Goal: Information Seeking & Learning: Learn about a topic

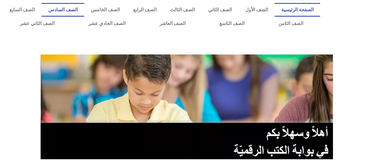
click at [84, 7] on link "الصف السادس" at bounding box center [63, 10] width 43 height 14
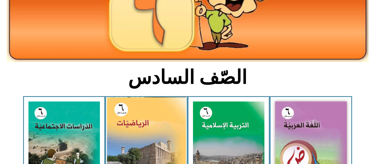
scroll to position [148, 0]
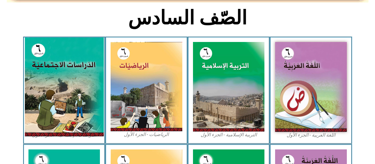
click at [81, 48] on img at bounding box center [64, 86] width 79 height 99
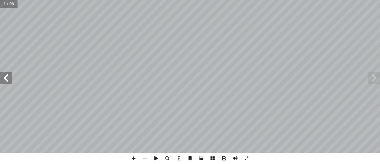
drag, startPoint x: 10, startPoint y: 78, endPoint x: 6, endPoint y: 72, distance: 7.6
click at [6, 72] on span at bounding box center [6, 78] width 12 height 12
click at [6, 74] on span at bounding box center [6, 78] width 12 height 12
click at [6, 73] on span at bounding box center [6, 78] width 12 height 12
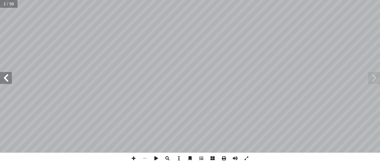
click at [6, 74] on span at bounding box center [6, 78] width 12 height 12
click at [6, 73] on span at bounding box center [6, 78] width 12 height 12
click at [5, 72] on span at bounding box center [6, 78] width 12 height 12
click at [4, 73] on span at bounding box center [6, 78] width 12 height 12
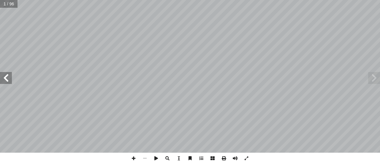
click at [5, 75] on span at bounding box center [6, 78] width 12 height 12
click at [134, 160] on span at bounding box center [133, 157] width 11 height 11
click at [135, 155] on span at bounding box center [133, 157] width 11 height 11
click at [134, 158] on span at bounding box center [133, 157] width 11 height 11
click at [181, 156] on div "12 نا: ْ م َّ ل َ ع َ ت ُ ن ْ ح َ ن ٍ ة َّ ي ِ بيع َ ط َ ر ِ واه َ ظ ْ ن ِ ها م…" at bounding box center [190, 82] width 380 height 164
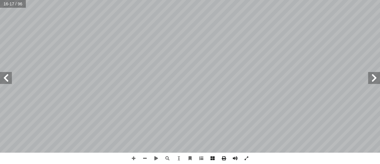
click at [290, 161] on div "12 نا: ْ م َّ ل َ ع َ ت ُ ن ْ ح َ ن ٍ ة َّ ي ِ بيع َ ط َ ر ِ واه َ ظ ْ ن ِ ها م…" at bounding box center [190, 82] width 380 height 164
click at [351, 162] on div "12 نا: ْ م َّ ل َ ع َ ت ُ ن ْ ح َ ن ٍ ة َّ ي ِ بيع َ ط َ ر ِ واه َ ظ ْ ن ِ ها م…" at bounding box center [190, 82] width 380 height 164
click at [0, 82] on span at bounding box center [6, 78] width 12 height 12
click at [250, 54] on html "الصفحة الرئيسية الصف الأول الصف الثاني الصف الثالث الصف الرابع الصف الخامس الصف…" at bounding box center [190, 27] width 380 height 54
drag, startPoint x: 140, startPoint y: 160, endPoint x: 136, endPoint y: 160, distance: 3.9
